Goal: Information Seeking & Learning: Learn about a topic

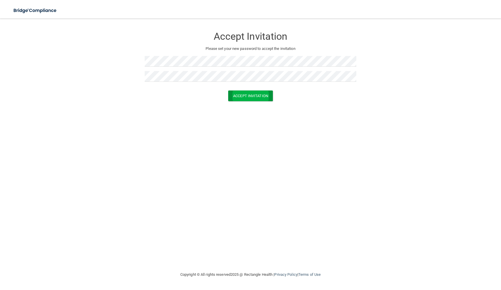
click at [247, 97] on button "Accept Invitation" at bounding box center [250, 95] width 45 height 11
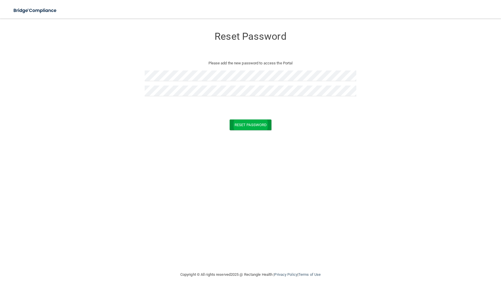
click at [242, 126] on button "Reset Password" at bounding box center [251, 124] width 42 height 11
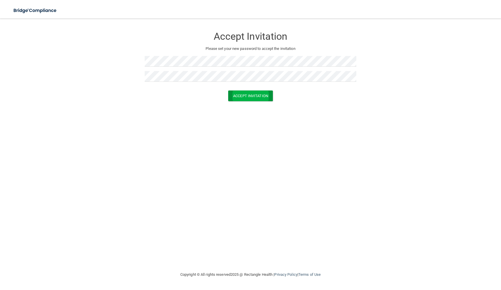
click at [254, 94] on button "Accept Invitation" at bounding box center [250, 95] width 45 height 11
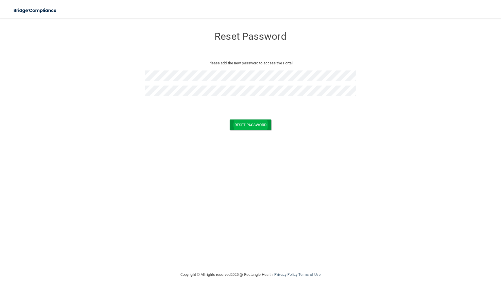
click at [269, 121] on button "Reset Password" at bounding box center [251, 124] width 42 height 11
click at [31, 15] on img at bounding box center [35, 11] width 53 height 12
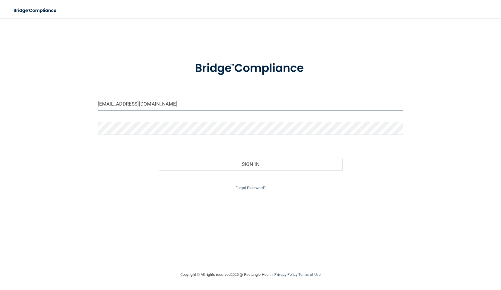
click at [134, 104] on input "faiza.asif915@gmil.com" at bounding box center [251, 103] width 306 height 13
type input "faiza.asif915@gamil.com"
click at [178, 118] on form "faiza.asif915@gamil.com Invalid email/password. You don't have permission to ac…" at bounding box center [251, 122] width 306 height 138
click at [171, 163] on button "Sign In" at bounding box center [251, 164] width 184 height 13
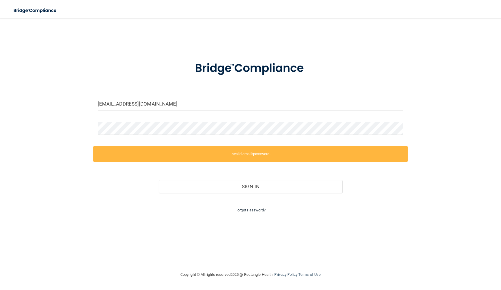
click at [249, 208] on link "Forgot Password?" at bounding box center [250, 210] width 30 height 4
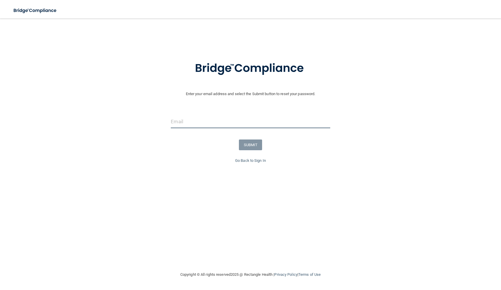
click at [194, 124] on input "email" at bounding box center [250, 121] width 159 height 13
type input "faiza.asif915@gamil.com"
click at [246, 147] on button "SUBMIT" at bounding box center [250, 144] width 23 height 11
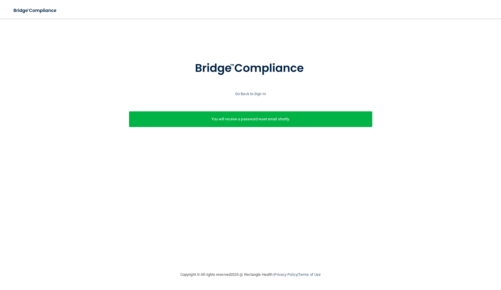
click at [240, 123] on div "You will receive a password reset email shortly." at bounding box center [250, 119] width 243 height 16
click at [260, 93] on link "Go Back to Sign In" at bounding box center [250, 94] width 31 height 4
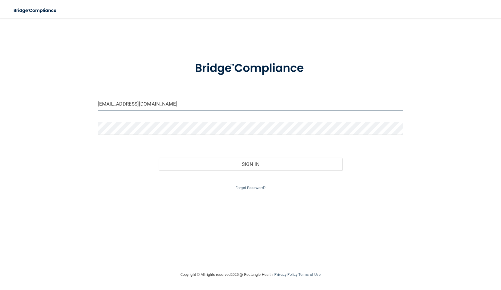
type input "faiza.asif915@gmail.com"
click at [296, 164] on button "Sign In" at bounding box center [251, 164] width 184 height 13
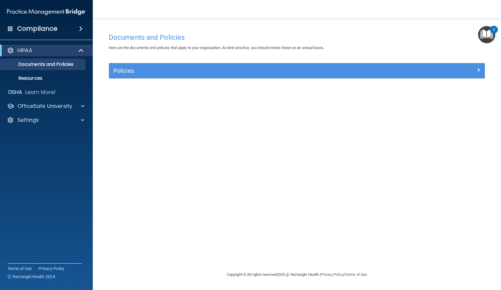
click at [486, 36] on img "Open Resource Center, 2 new notifications" at bounding box center [486, 34] width 17 height 17
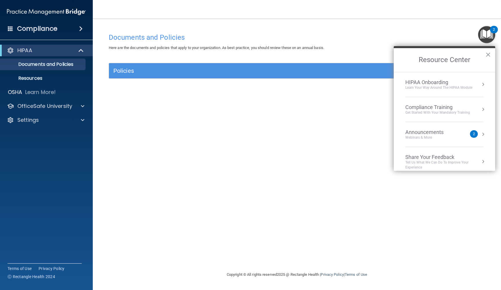
click at [445, 138] on div "Webinars & More" at bounding box center [430, 137] width 50 height 5
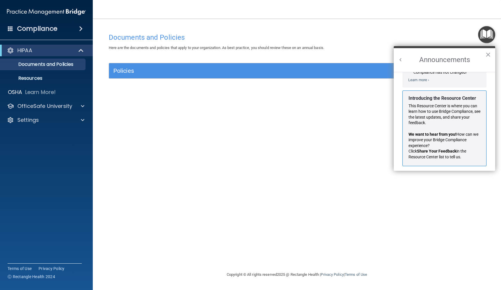
scroll to position [85, 0]
click at [370, 162] on div "Documents and Policies Here are the documents and policies that apply to your o…" at bounding box center [296, 150] width 385 height 241
click at [490, 58] on button "×" at bounding box center [488, 54] width 6 height 9
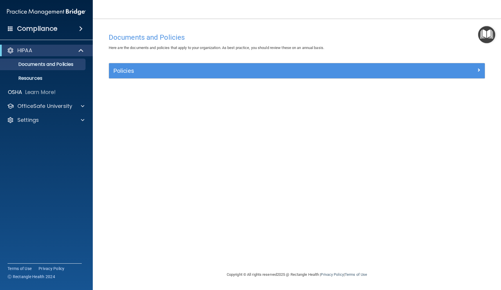
click at [71, 52] on div "HIPAA" at bounding box center [39, 50] width 72 height 7
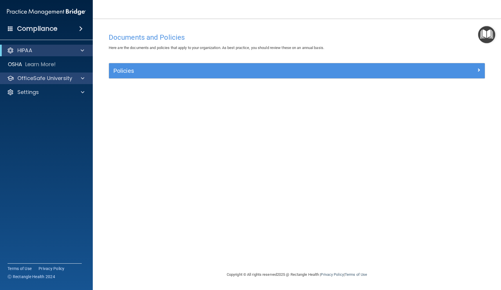
click at [63, 77] on p "OfficeSafe University" at bounding box center [44, 78] width 55 height 7
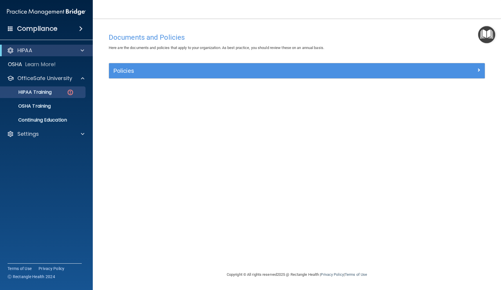
click at [64, 92] on div "HIPAA Training" at bounding box center [43, 92] width 79 height 6
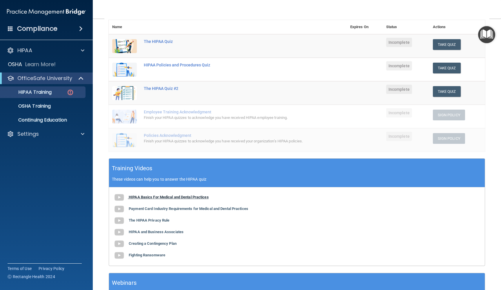
scroll to position [61, 0]
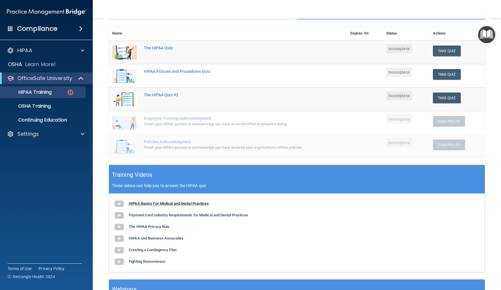
click at [188, 202] on b "HIPAA Basics For Medical and Dental Practices" at bounding box center [169, 203] width 80 height 4
click at [160, 214] on b "Payment Card Industry Requirements for Medical and Dental Practices" at bounding box center [188, 215] width 119 height 4
click at [169, 203] on b "HIPAA Basics For Medical and Dental Practices" at bounding box center [169, 203] width 80 height 4
